Goal: Find specific page/section: Find specific page/section

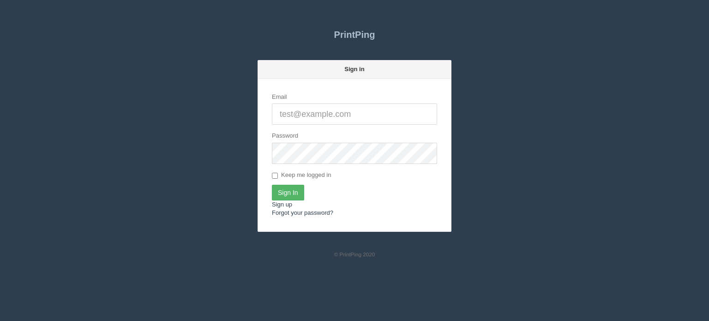
type input "[PERSON_NAME][EMAIL_ADDRESS][DOMAIN_NAME]"
click at [290, 190] on input "Sign In" at bounding box center [288, 193] width 32 height 16
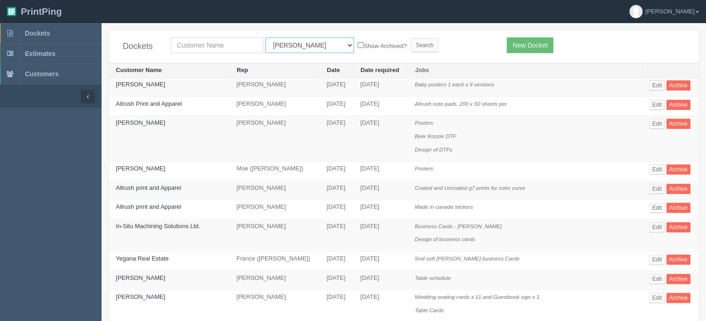
click at [293, 47] on select "All Users [PERSON_NAME] Test 1 [PERSON_NAME] [PERSON_NAME] [PERSON_NAME] France…" at bounding box center [309, 45] width 89 height 16
select select "1"
click at [265, 37] on select "All Users [PERSON_NAME] Test 1 [PERSON_NAME] [PERSON_NAME] [PERSON_NAME] France…" at bounding box center [309, 45] width 89 height 16
click at [236, 43] on input "text" at bounding box center [217, 45] width 93 height 16
type input "escape"
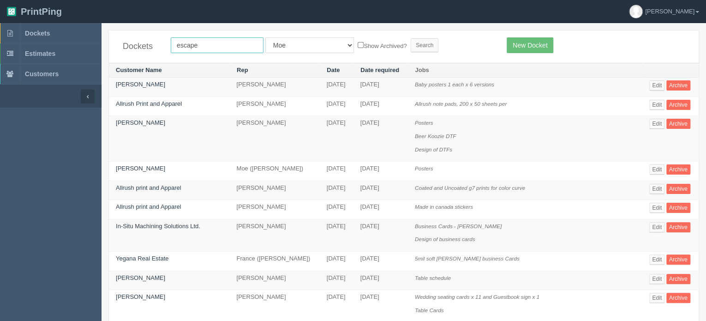
click at [411, 38] on input "Search" at bounding box center [425, 45] width 28 height 14
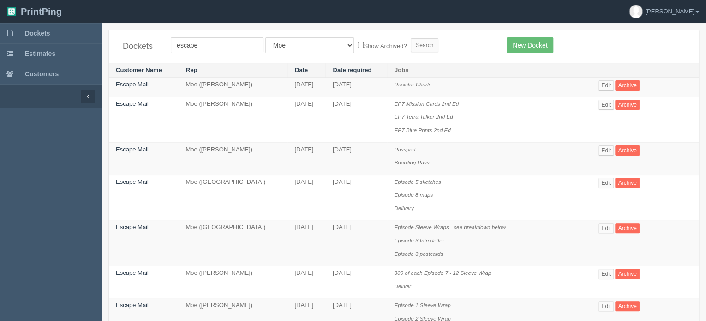
scroll to position [46, 0]
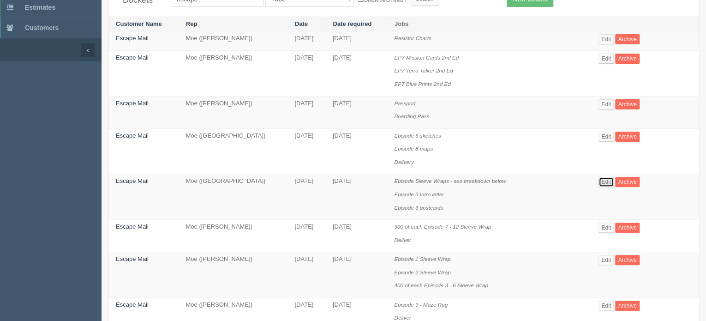
click at [604, 181] on link "Edit" at bounding box center [605, 182] width 15 height 10
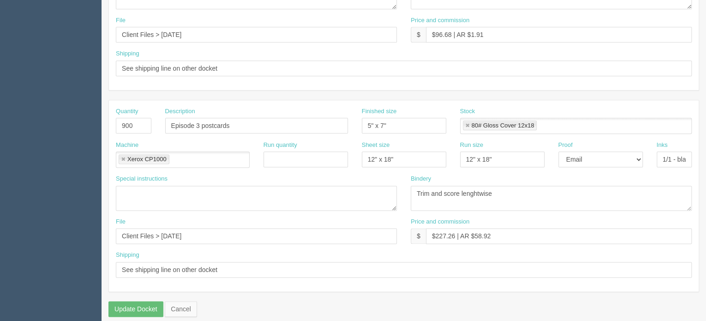
scroll to position [514, 0]
